Goal: Check status: Check status

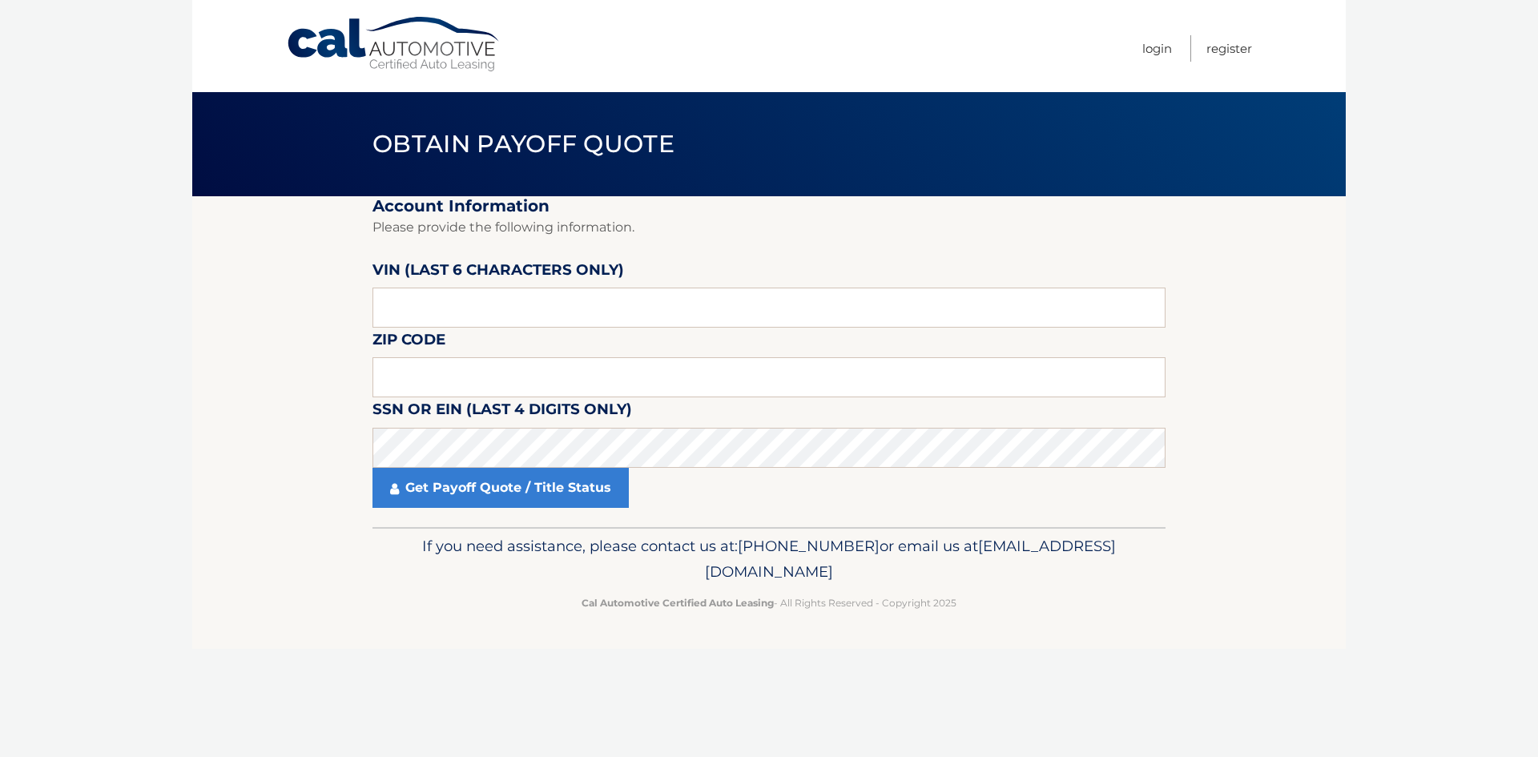
click at [191, 532] on body "Cal Automotive Menu Login Register Obtain Payoff Quote" at bounding box center [769, 378] width 1538 height 757
click at [468, 380] on input "text" at bounding box center [768, 377] width 793 height 40
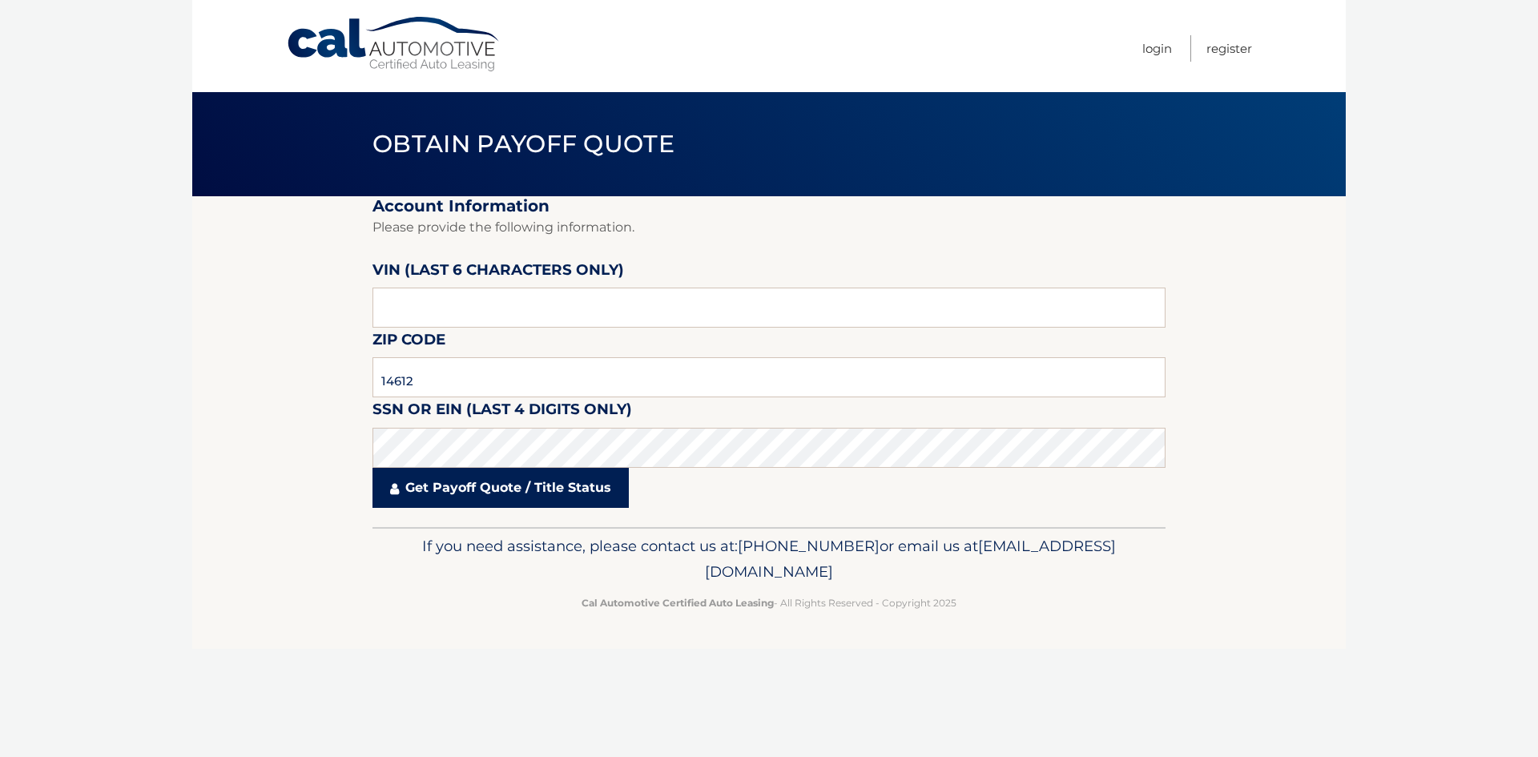
click at [438, 485] on link "Get Payoff Quote / Title Status" at bounding box center [500, 488] width 256 height 40
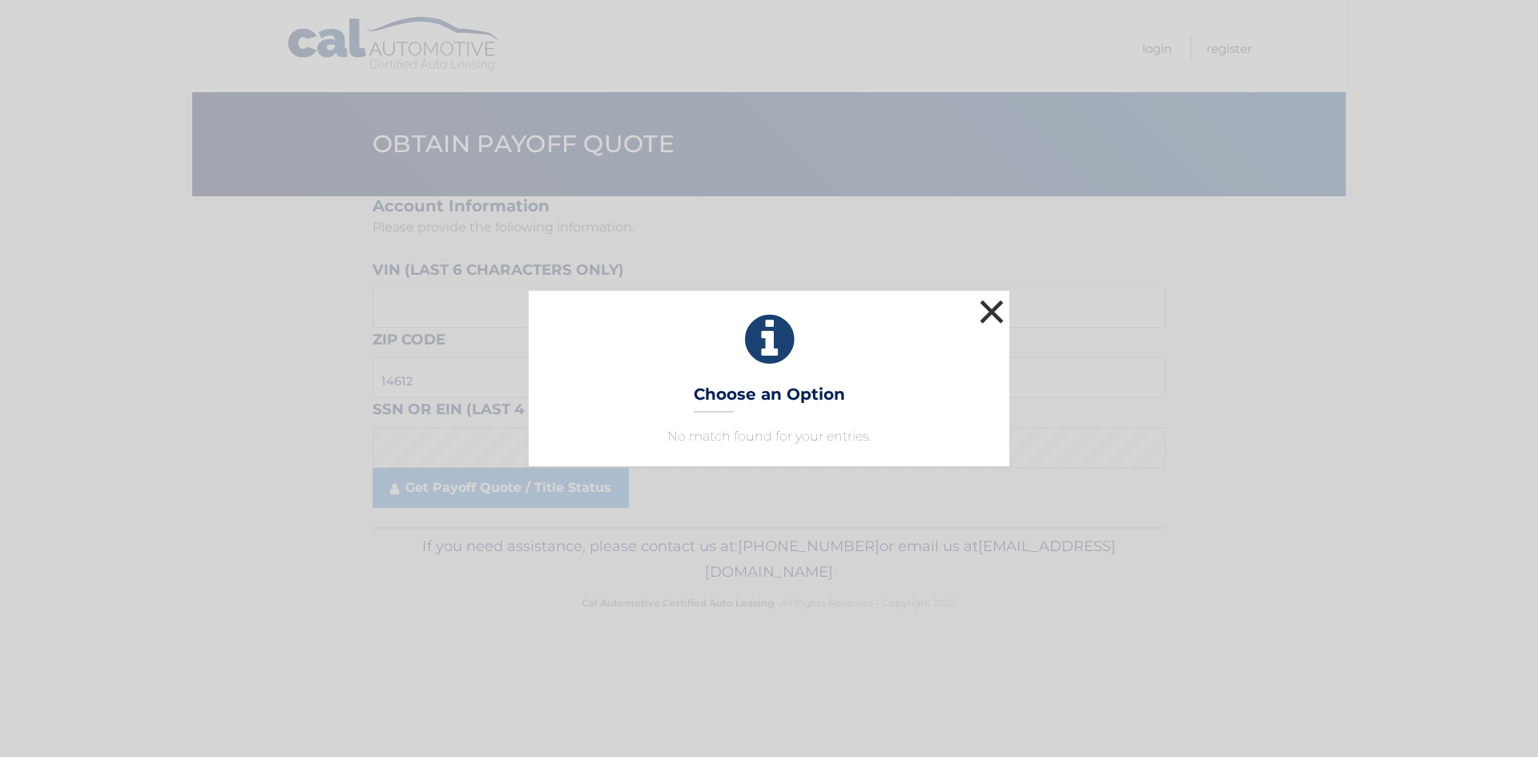
click at [984, 315] on button "×" at bounding box center [991, 312] width 32 height 32
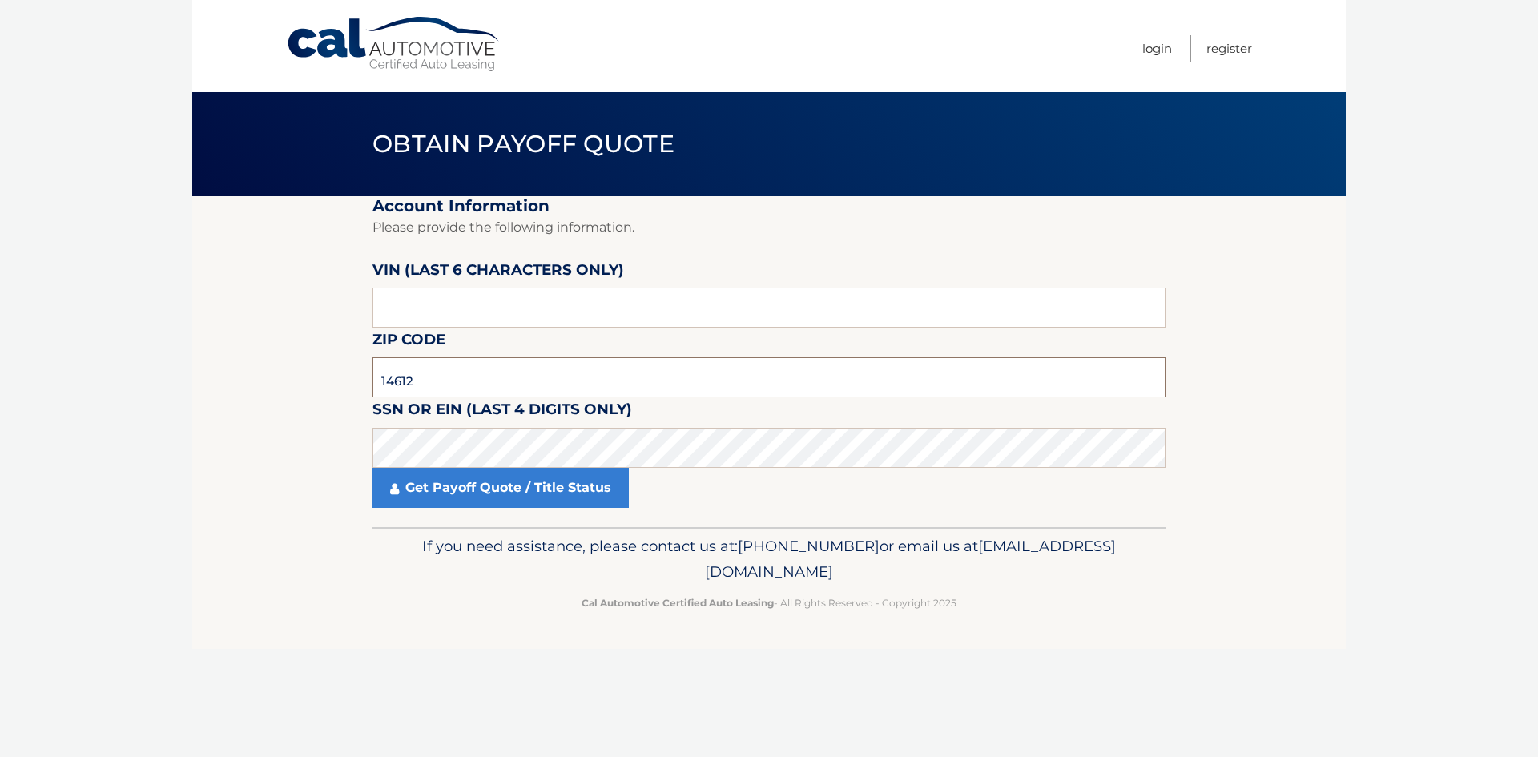
click at [436, 388] on input "14612" at bounding box center [768, 377] width 793 height 40
type input "14607"
click at [465, 499] on link "Get Payoff Quote / Title Status" at bounding box center [500, 488] width 256 height 40
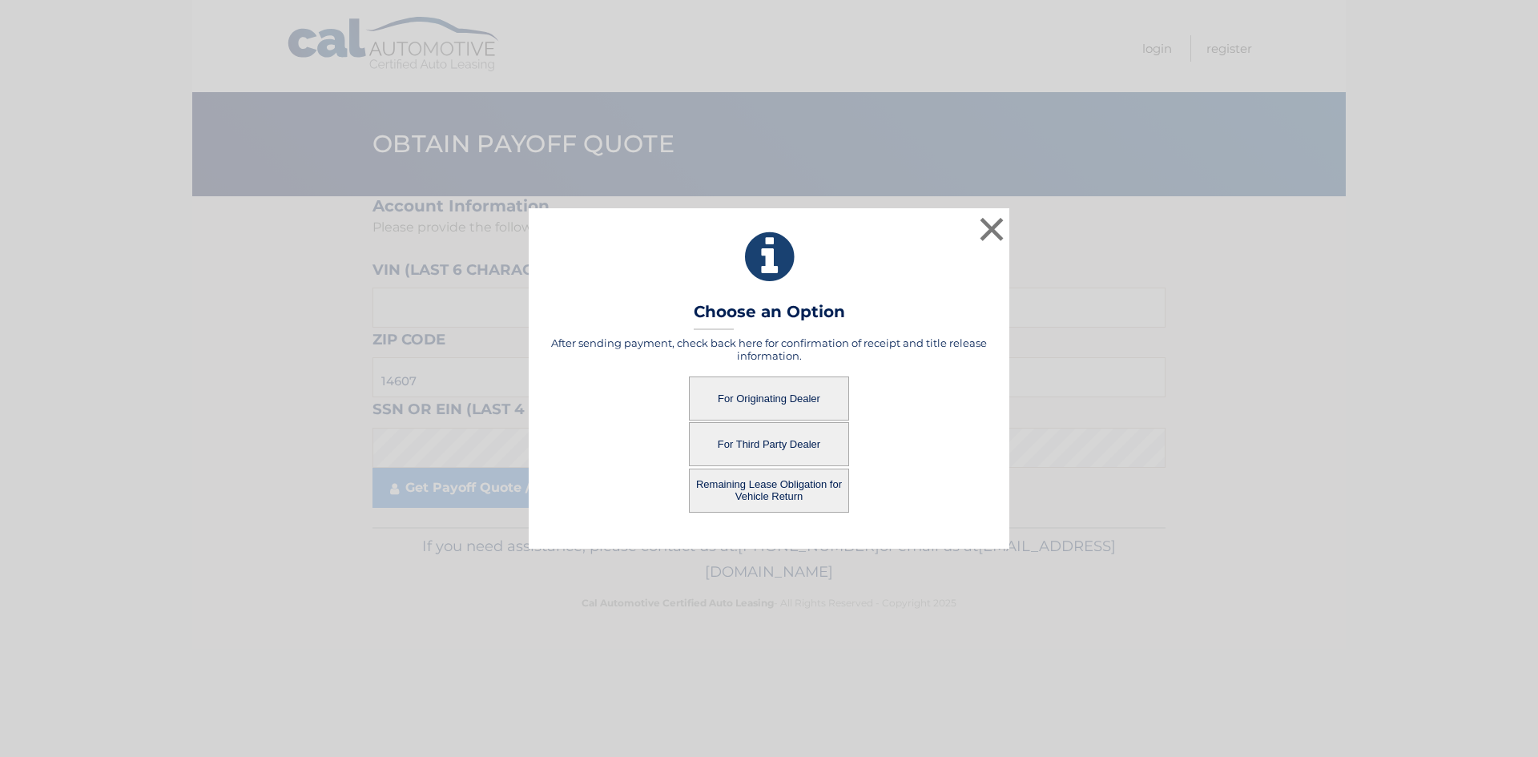
click at [768, 400] on button "For Originating Dealer" at bounding box center [769, 398] width 160 height 44
click at [738, 393] on button "For Originating Dealer" at bounding box center [769, 398] width 160 height 44
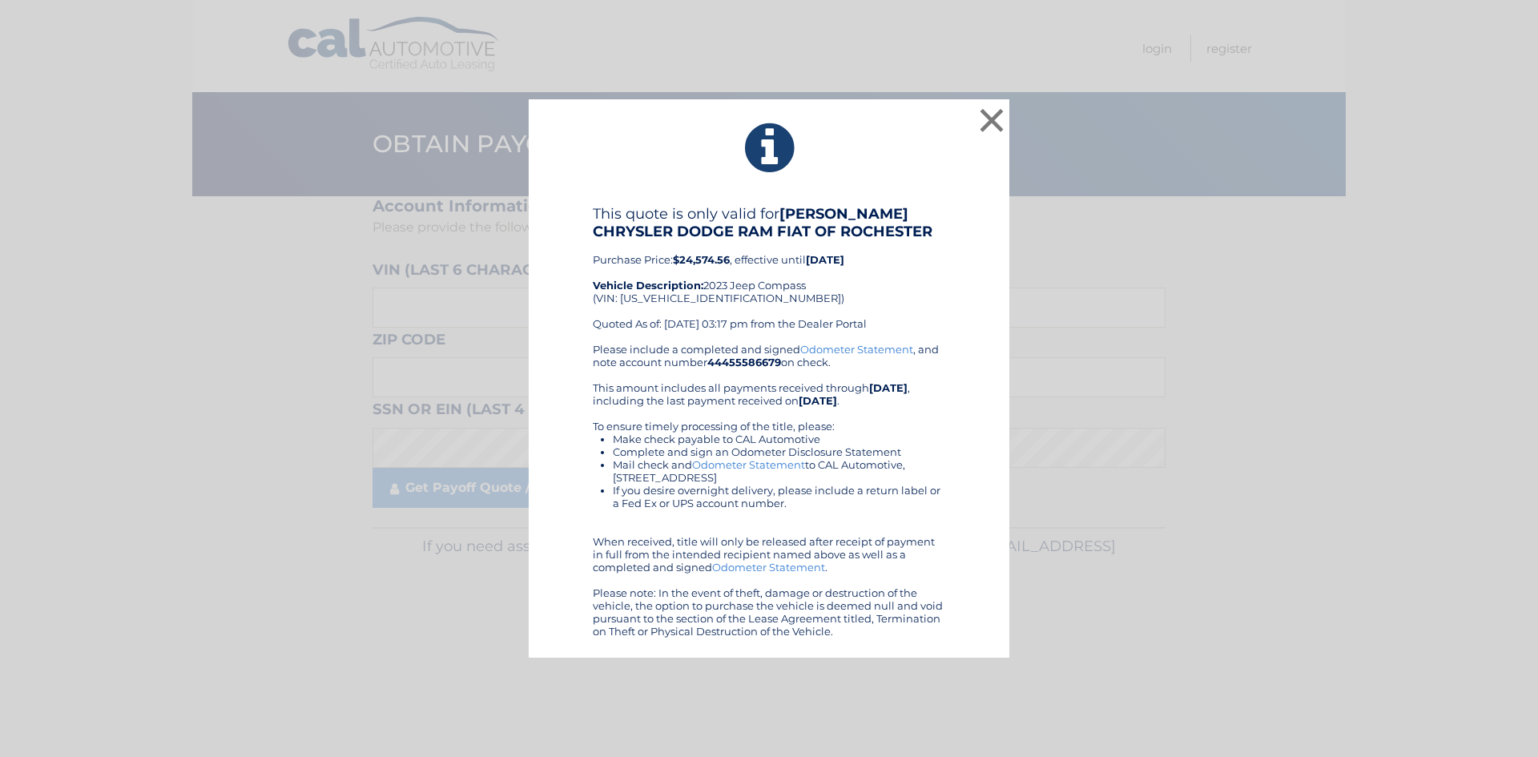
click at [719, 414] on div "Please include a completed and signed Odometer Statement , and note account num…" at bounding box center [769, 490] width 352 height 295
click at [944, 478] on li "Mail check and Odometer Statement to CAL Automotive, [STREET_ADDRESS]" at bounding box center [779, 471] width 332 height 26
click at [994, 113] on button "×" at bounding box center [991, 120] width 32 height 32
